Goal: Transaction & Acquisition: Download file/media

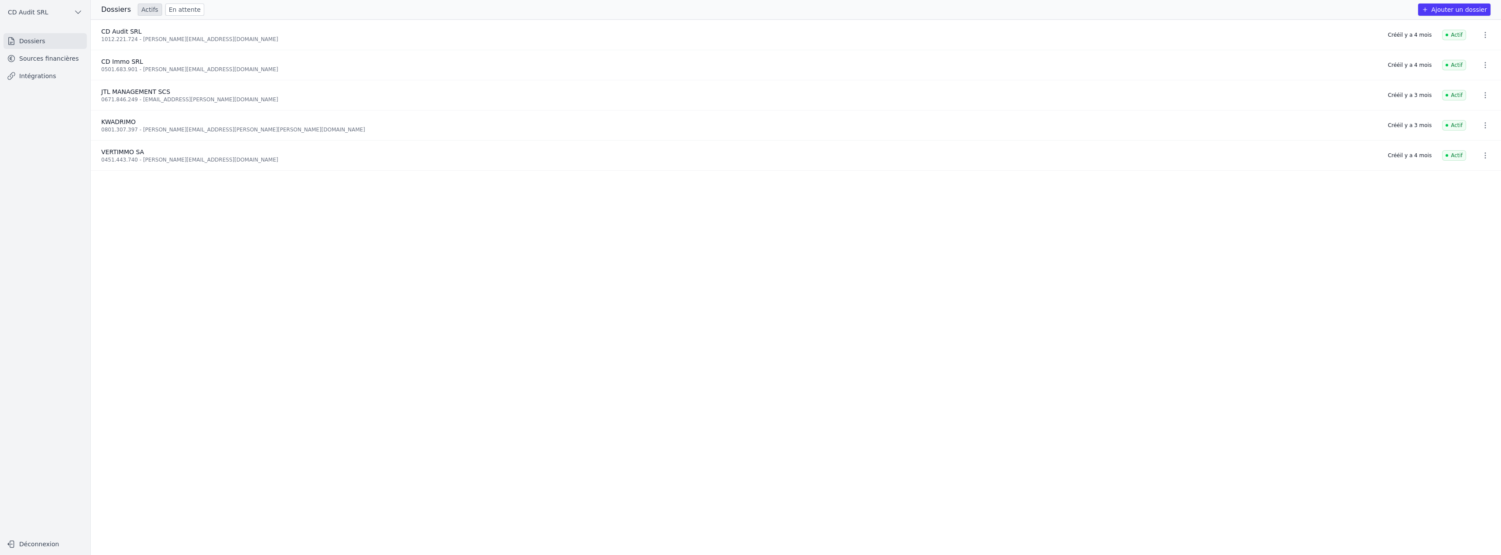
click at [62, 61] on link "Sources financières" at bounding box center [44, 59] width 83 height 16
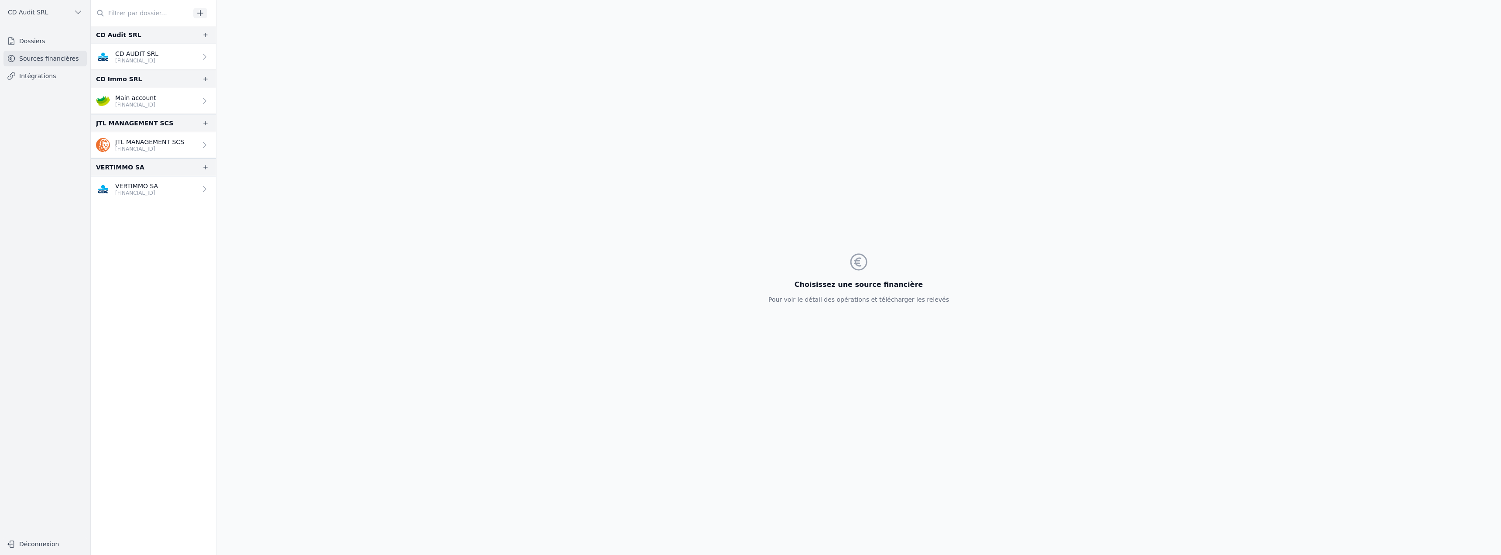
click at [154, 58] on p "[FINANCIAL_ID]" at bounding box center [136, 60] width 43 height 7
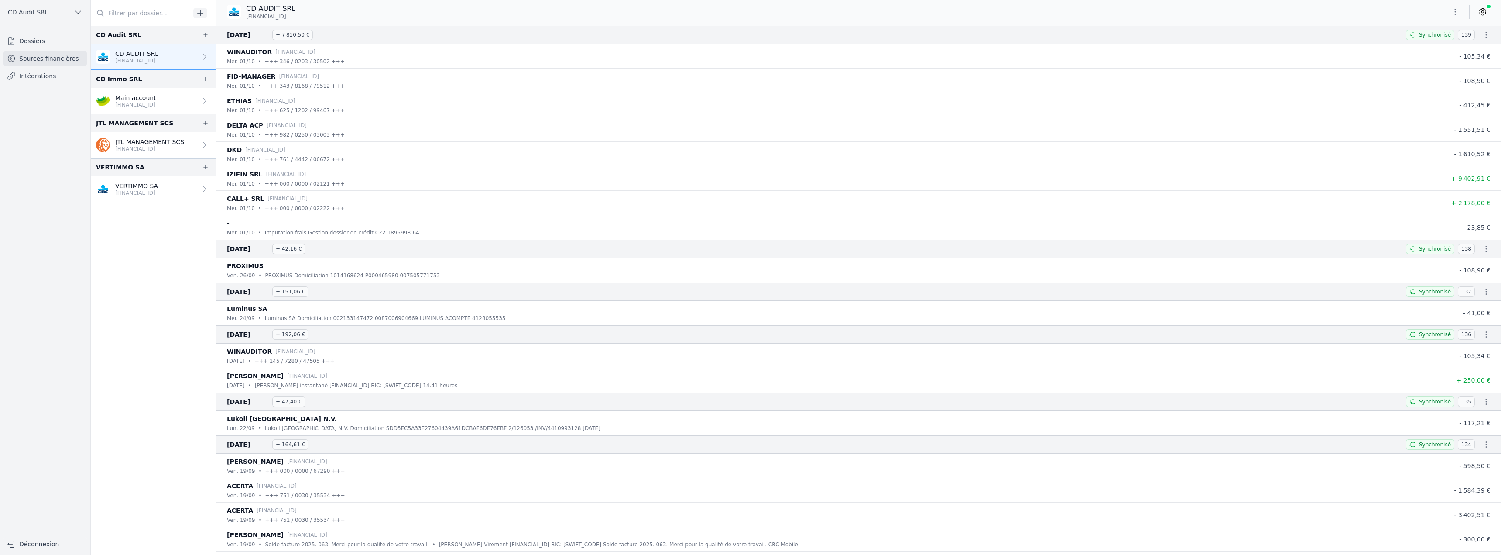
click at [1484, 35] on icon "button" at bounding box center [1486, 35] width 9 height 9
click at [1464, 50] on link "Télécharger le CODA" at bounding box center [1458, 51] width 77 height 16
click at [144, 188] on p "VERTIMMO SA" at bounding box center [136, 186] width 43 height 9
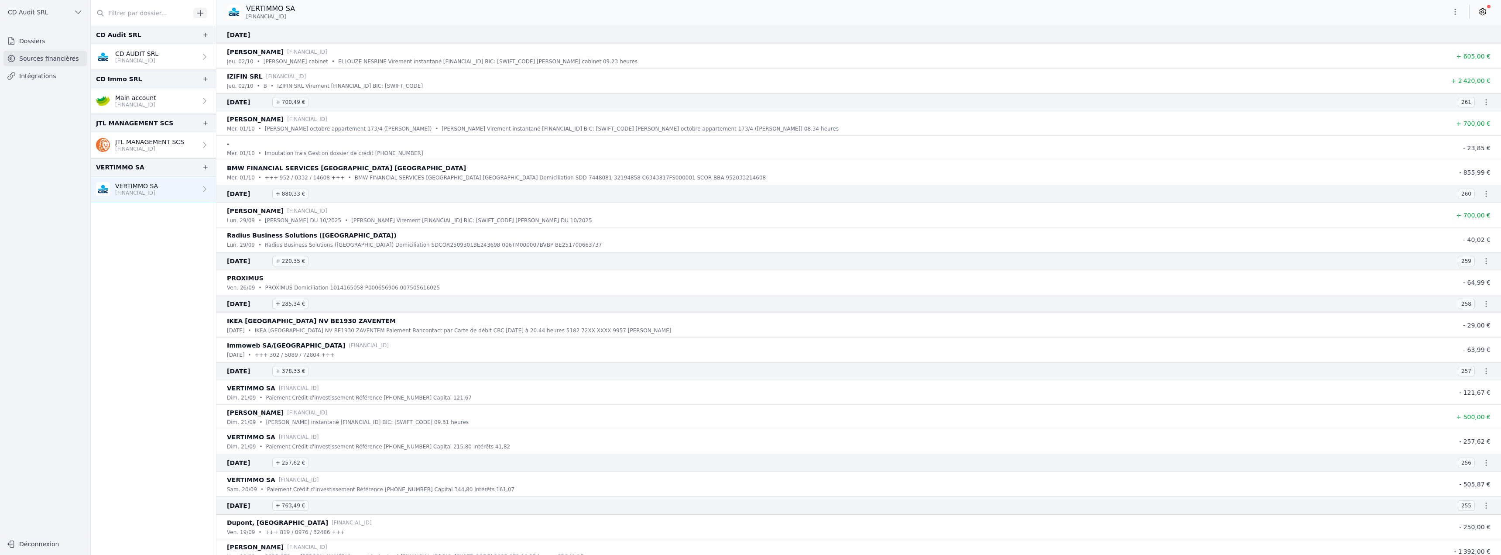
click at [1484, 103] on icon "button" at bounding box center [1486, 102] width 9 height 9
click at [1476, 118] on link "Télécharger le CODA" at bounding box center [1458, 118] width 77 height 16
click at [1482, 197] on icon "button" at bounding box center [1486, 193] width 9 height 9
click at [1469, 213] on link "Télécharger le CODA" at bounding box center [1458, 210] width 77 height 16
click at [1483, 264] on icon "button" at bounding box center [1486, 261] width 9 height 9
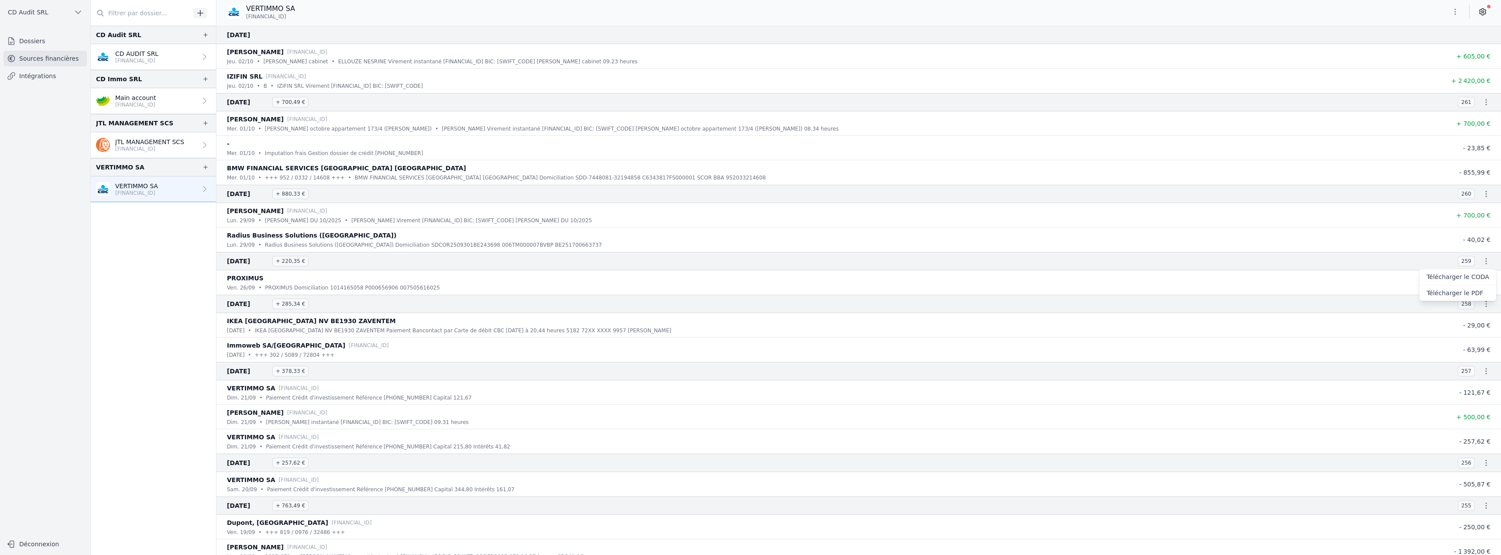
click at [1478, 276] on link "Télécharger le CODA" at bounding box center [1458, 277] width 77 height 16
click at [1482, 304] on icon "button" at bounding box center [1486, 303] width 9 height 9
click at [1466, 318] on link "Télécharger le CODA" at bounding box center [1458, 320] width 77 height 16
click at [1482, 369] on icon "button" at bounding box center [1486, 371] width 9 height 9
click at [1470, 387] on link "Télécharger le CODA" at bounding box center [1458, 387] width 77 height 16
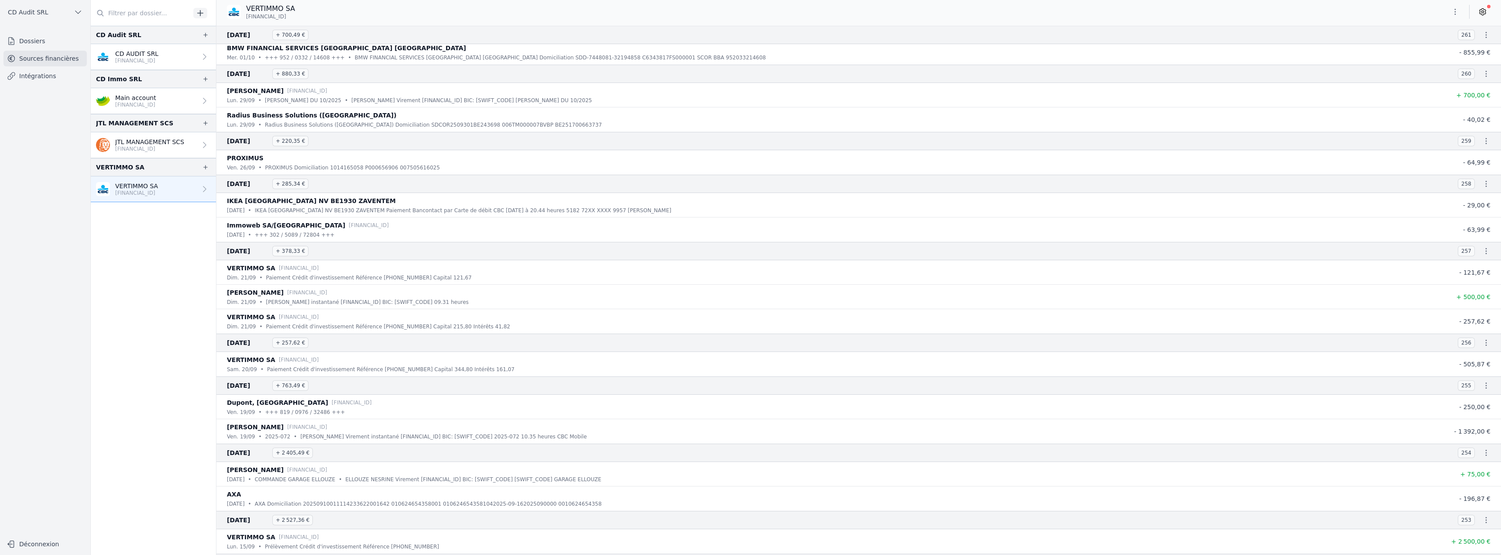
scroll to position [131, 0]
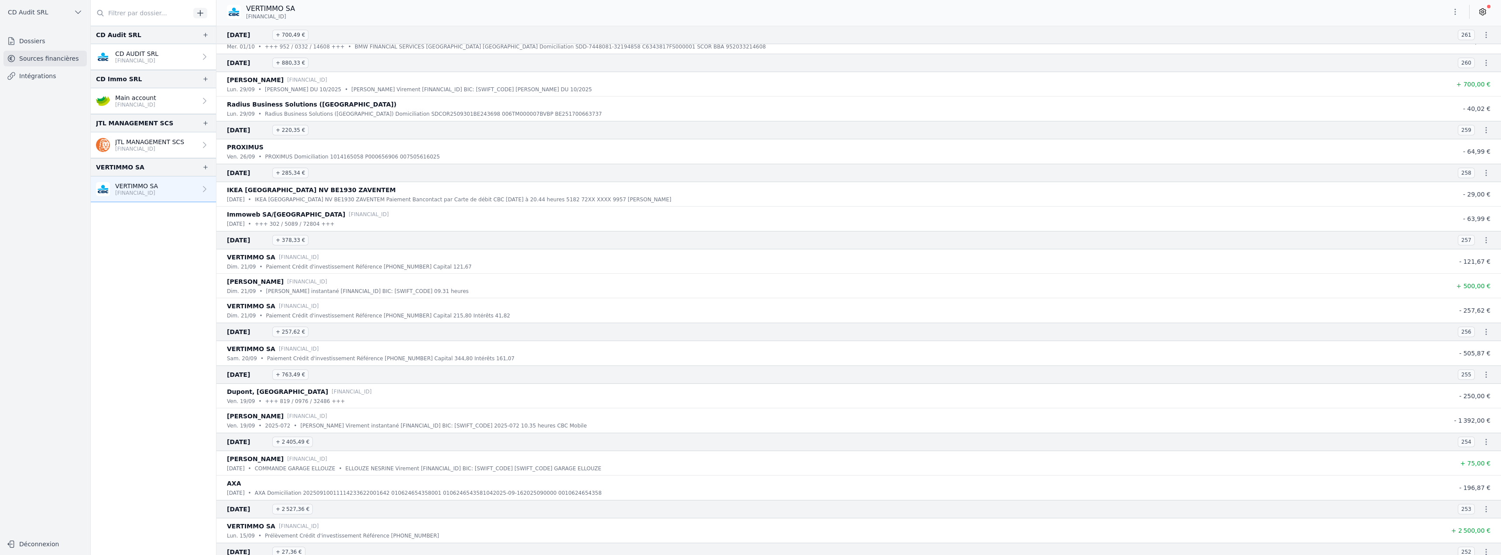
click at [1483, 331] on icon "button" at bounding box center [1486, 331] width 9 height 9
click at [1470, 349] on link "Télécharger le CODA" at bounding box center [1458, 348] width 77 height 16
click at [1484, 378] on icon "button" at bounding box center [1486, 374] width 9 height 9
click at [1470, 391] on link "Télécharger le CODA" at bounding box center [1458, 390] width 77 height 16
click at [168, 143] on p "JTL MANAGEMENT SCS" at bounding box center [149, 141] width 69 height 9
